Goal: Task Accomplishment & Management: Use online tool/utility

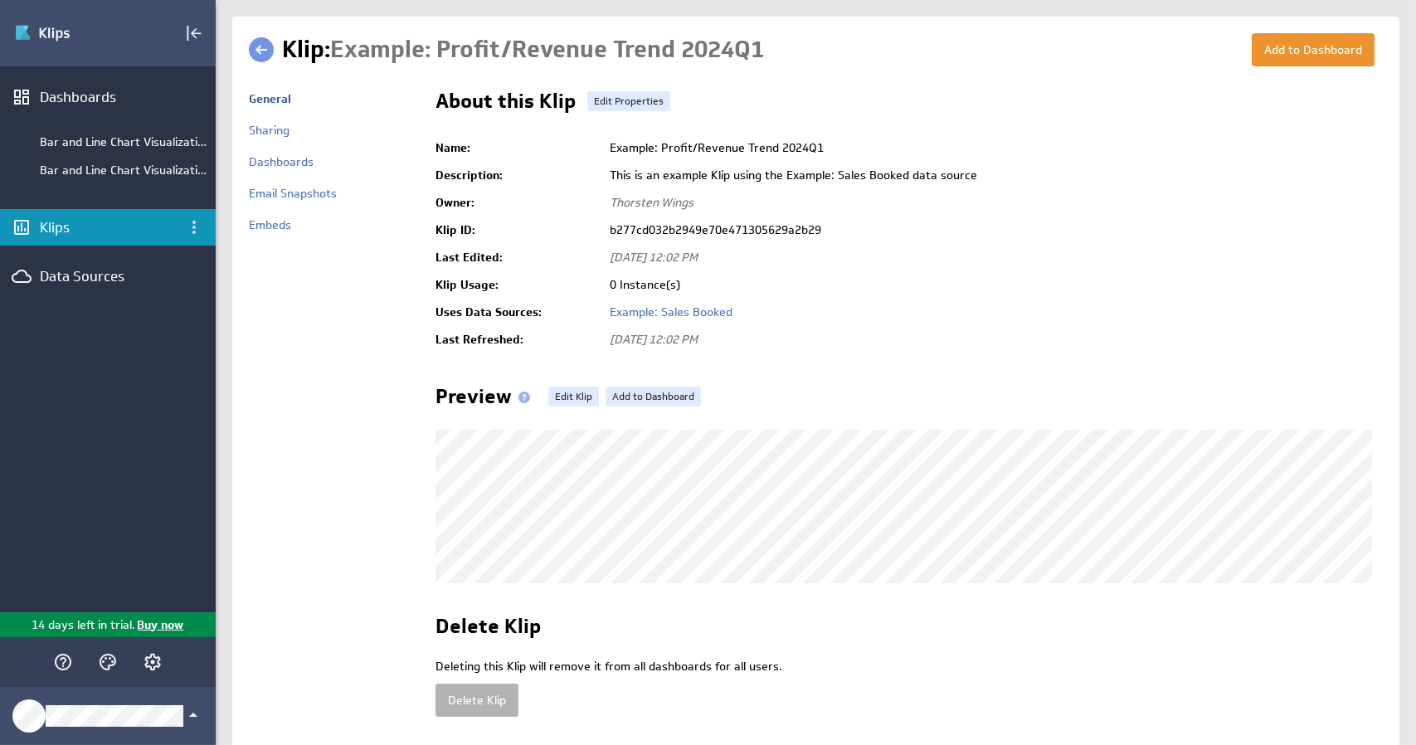
scroll to position [2, 0]
click at [1020, 276] on td "0 Instance(s)" at bounding box center [991, 283] width 781 height 27
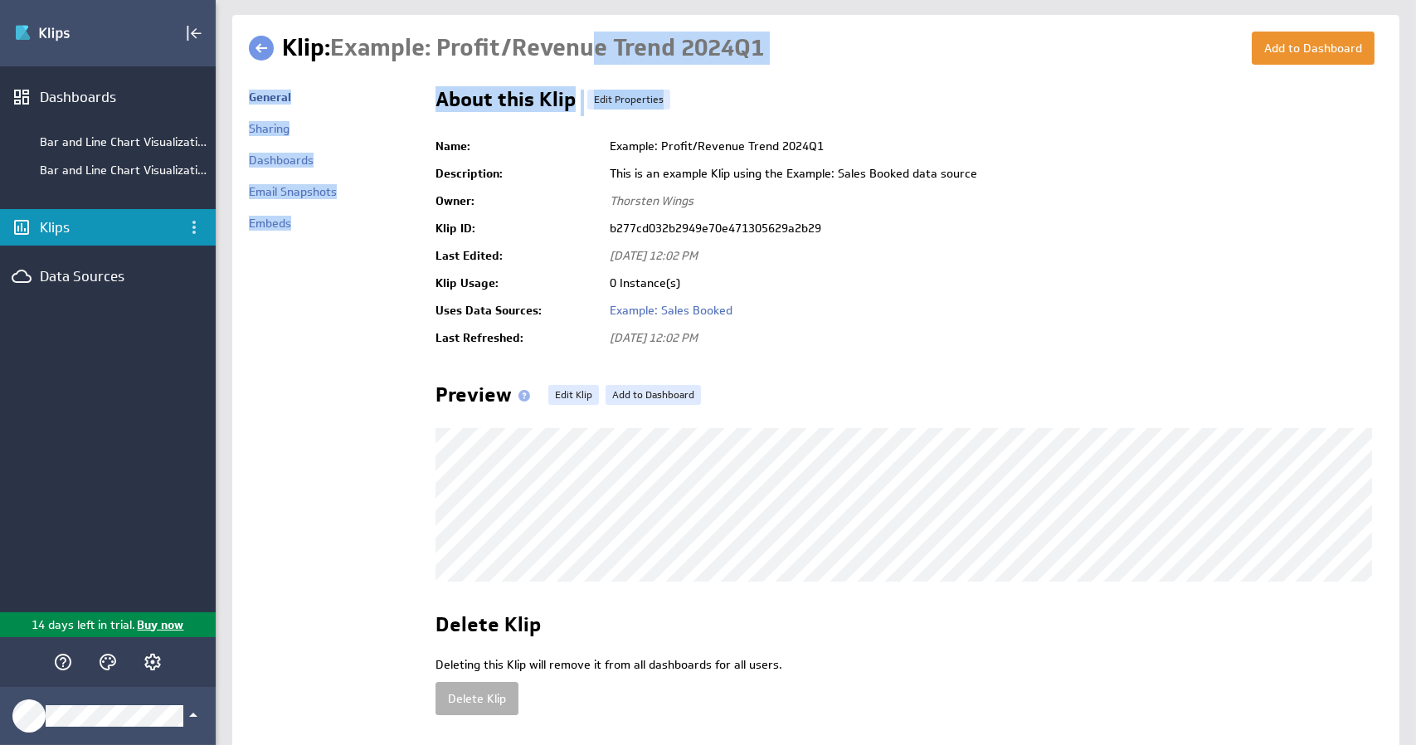
drag, startPoint x: 601, startPoint y: 40, endPoint x: 769, endPoint y: 148, distance: 200.4
click at [722, 133] on div "Add to Dashboard Klip: Example: Profit/Revenue Trend 2024Q1 General Name:" at bounding box center [815, 381] width 1167 height 733
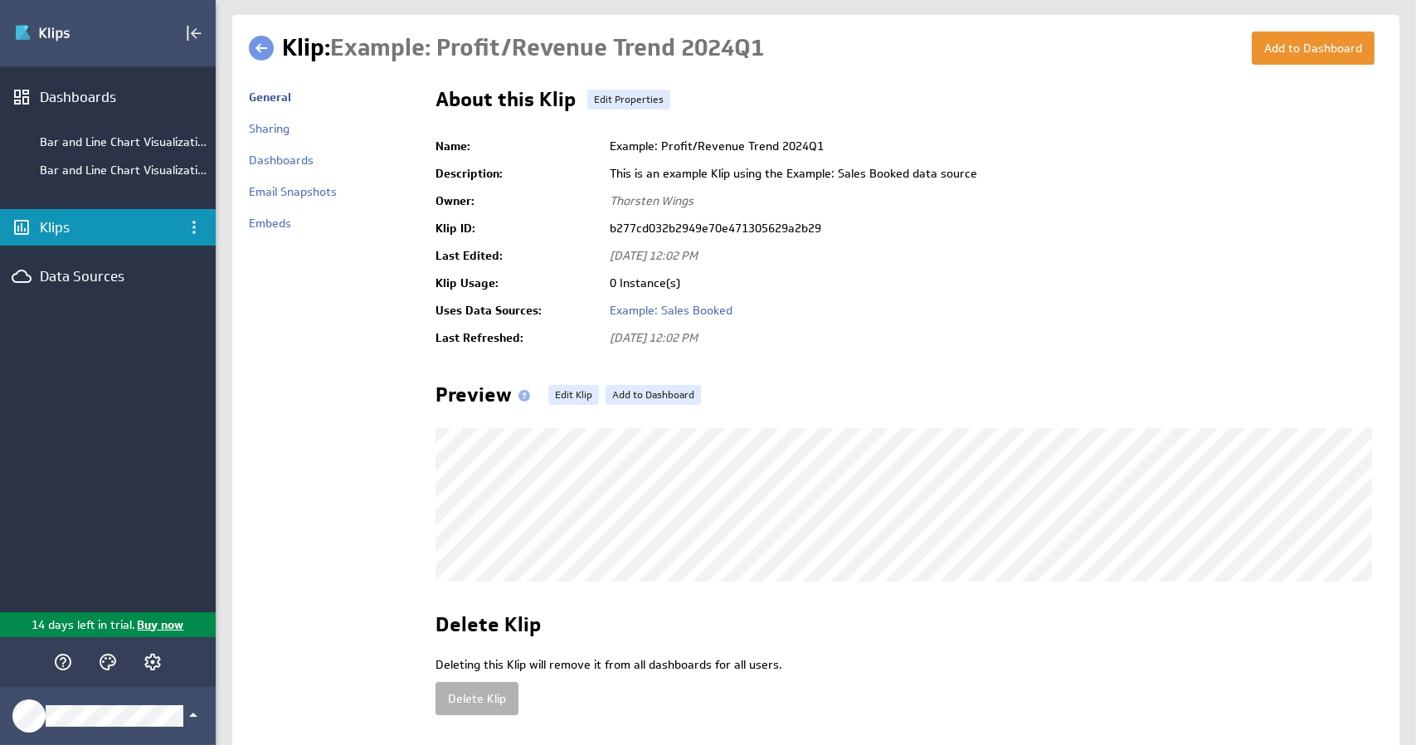
click at [770, 148] on td "Example: Profit/Revenue Trend 2024Q1" at bounding box center [991, 146] width 781 height 27
click at [195, 30] on icon "Collapse" at bounding box center [196, 33] width 11 height 11
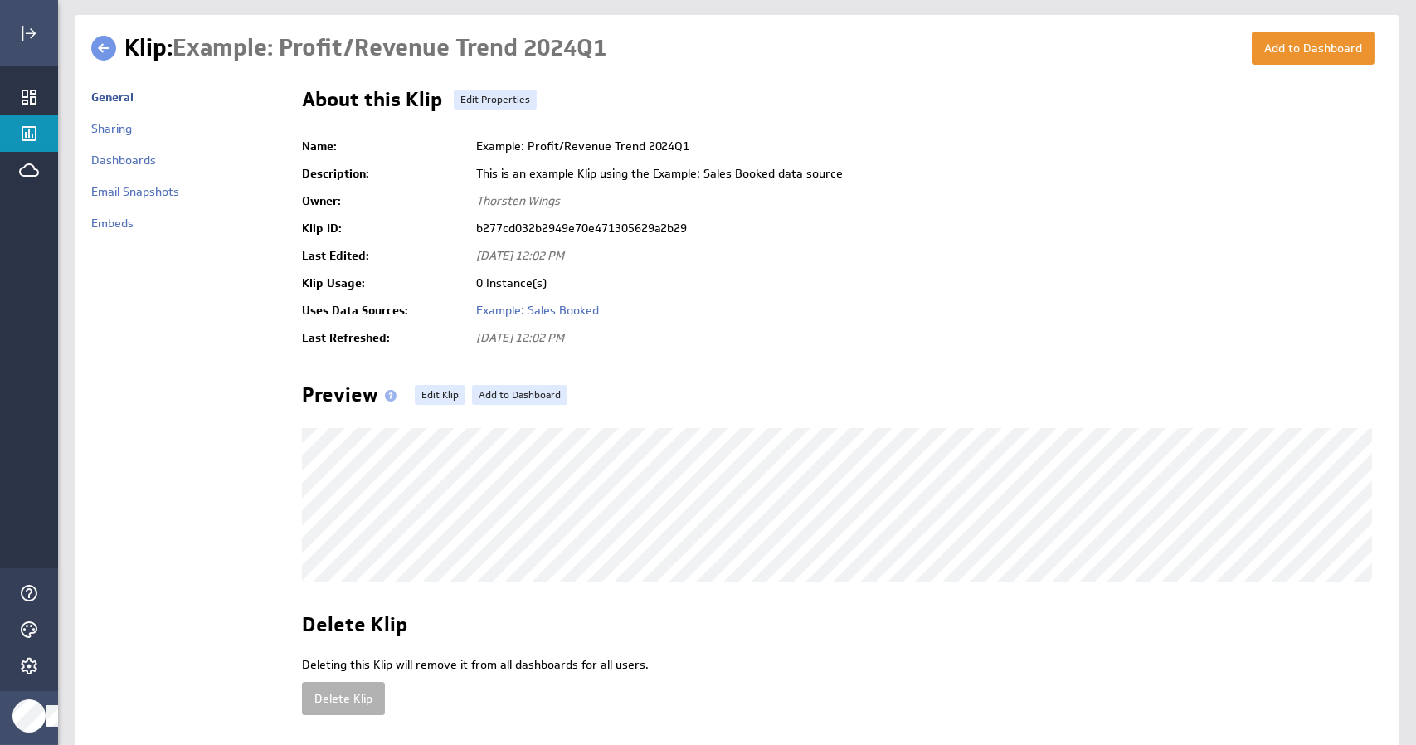
scroll to position [0, 0]
click at [30, 32] on icon "Expand" at bounding box center [29, 33] width 20 height 20
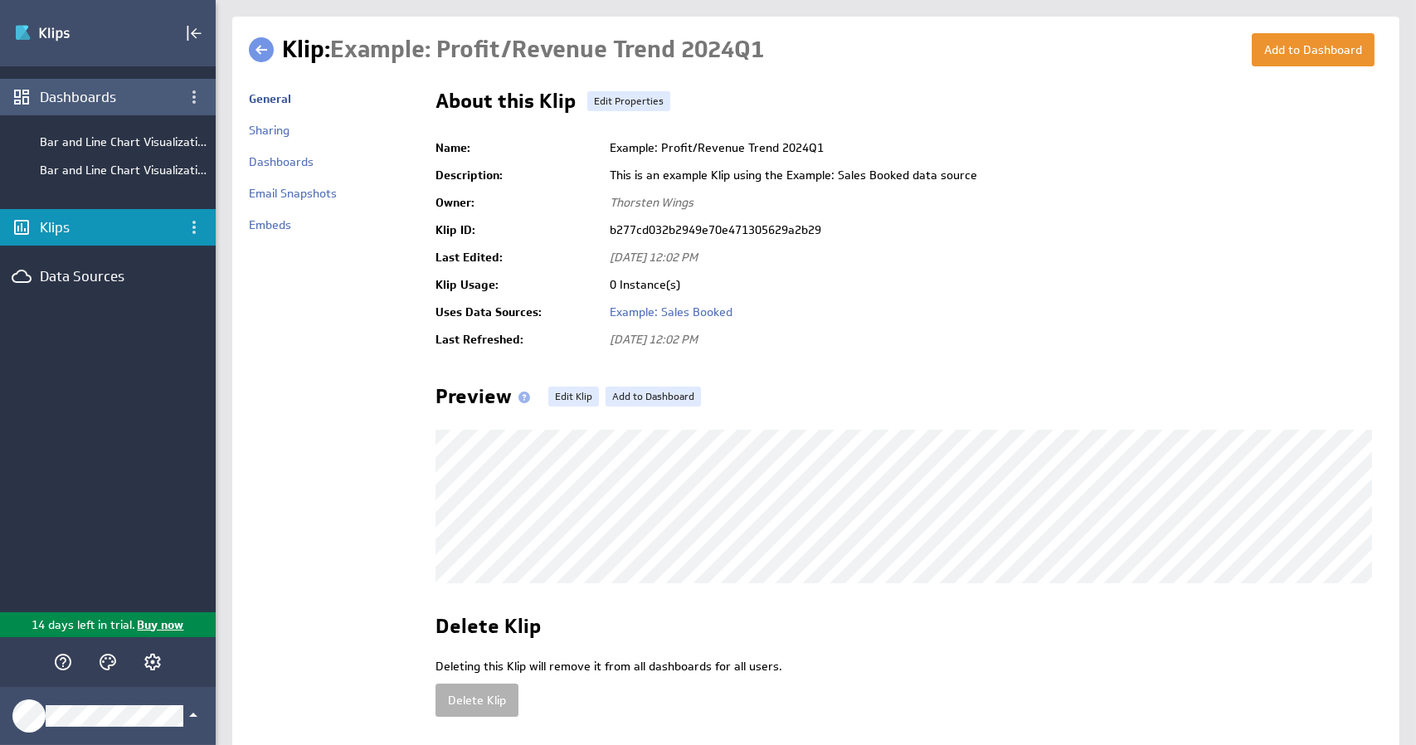
click at [93, 95] on div "Dashboards" at bounding box center [108, 97] width 136 height 18
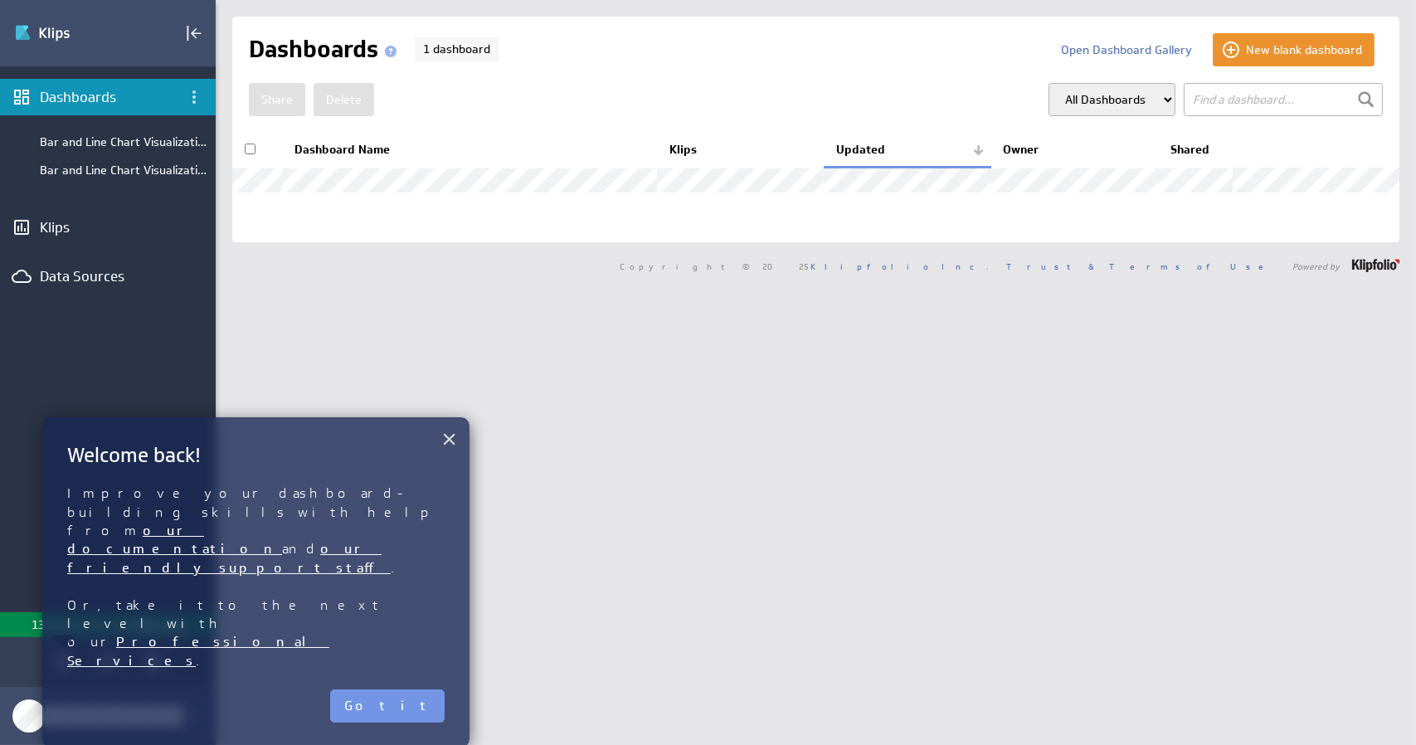
click at [448, 441] on button "×" at bounding box center [449, 438] width 16 height 33
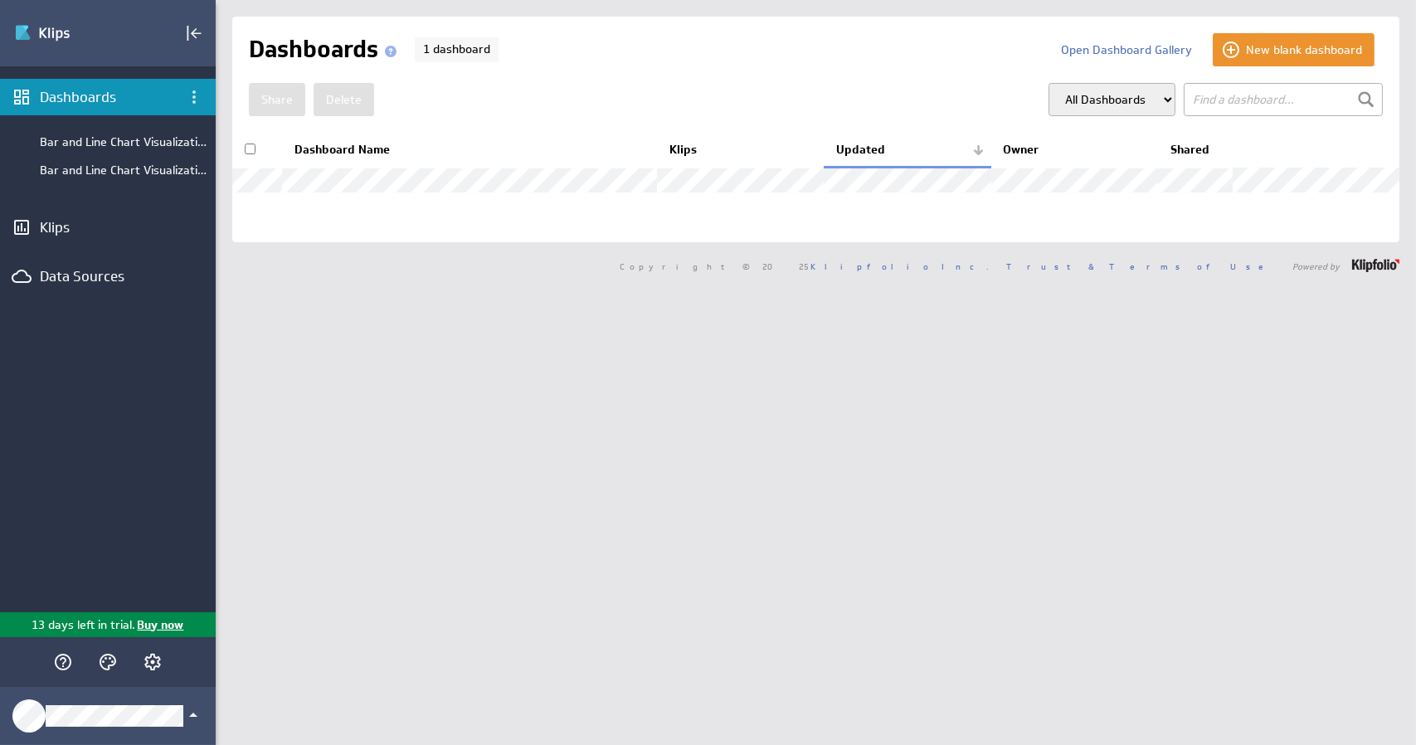
click at [500, 434] on div "New blank dashboard Open Dashboard Gallery Dashboards 1 dashboard Share Delete" at bounding box center [816, 372] width 1200 height 745
